Goal: Complete application form

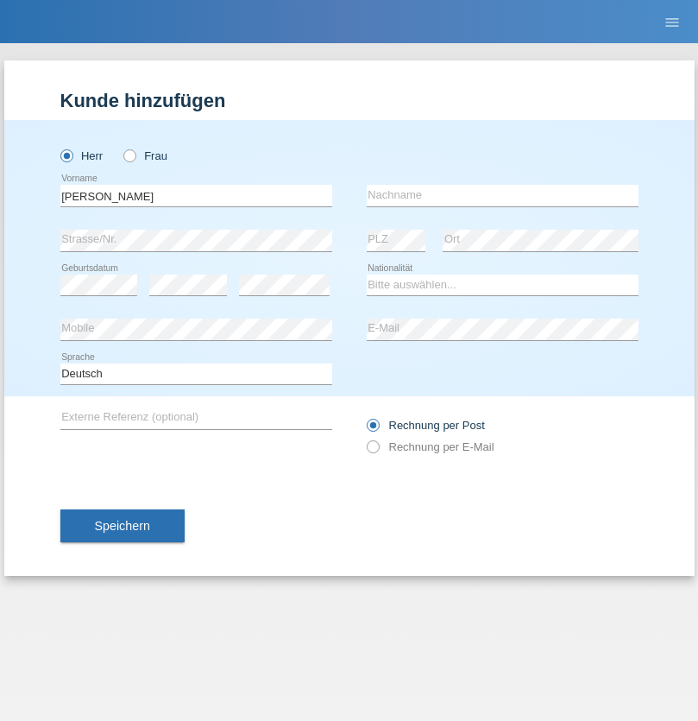
type input "[PERSON_NAME]"
click at [502, 195] on input "text" at bounding box center [503, 196] width 272 height 22
type input "Nemani"
select select "AF"
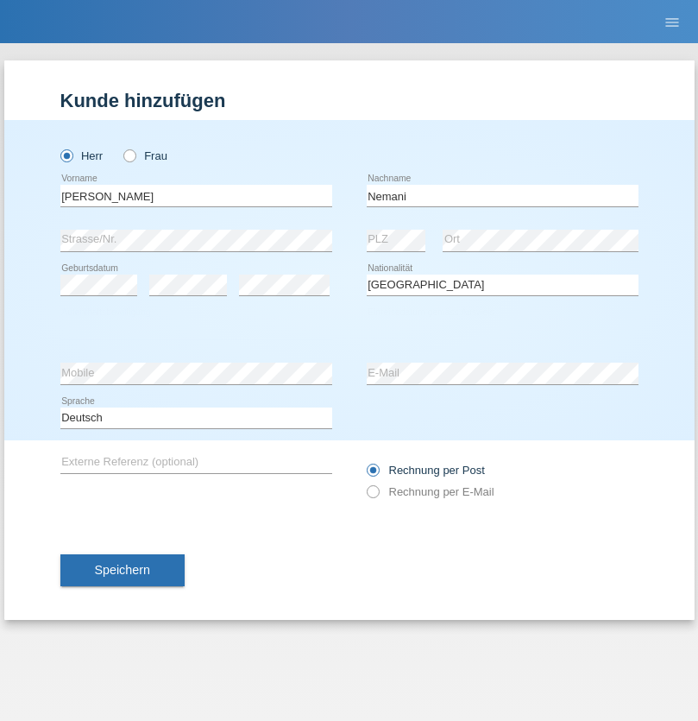
select select "C"
select select "02"
select select "01"
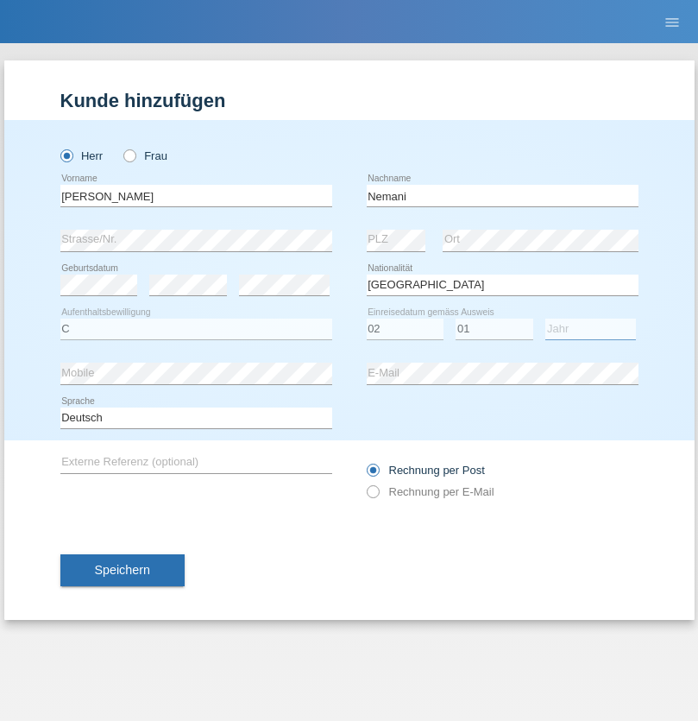
select select "2021"
